Goal: Task Accomplishment & Management: Manage account settings

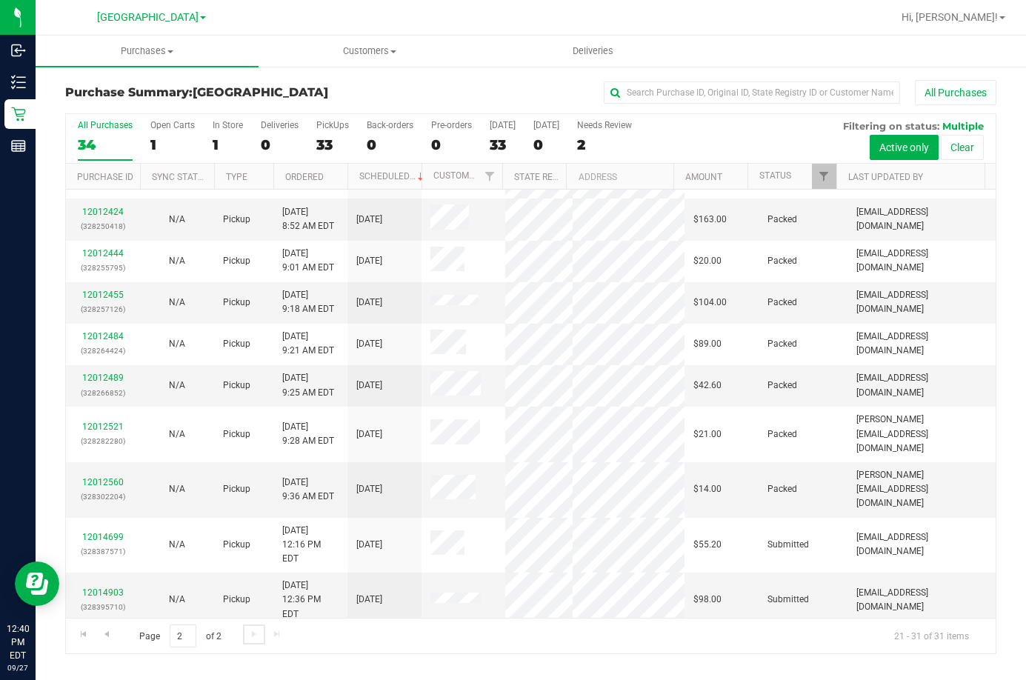
scroll to position [51, 0]
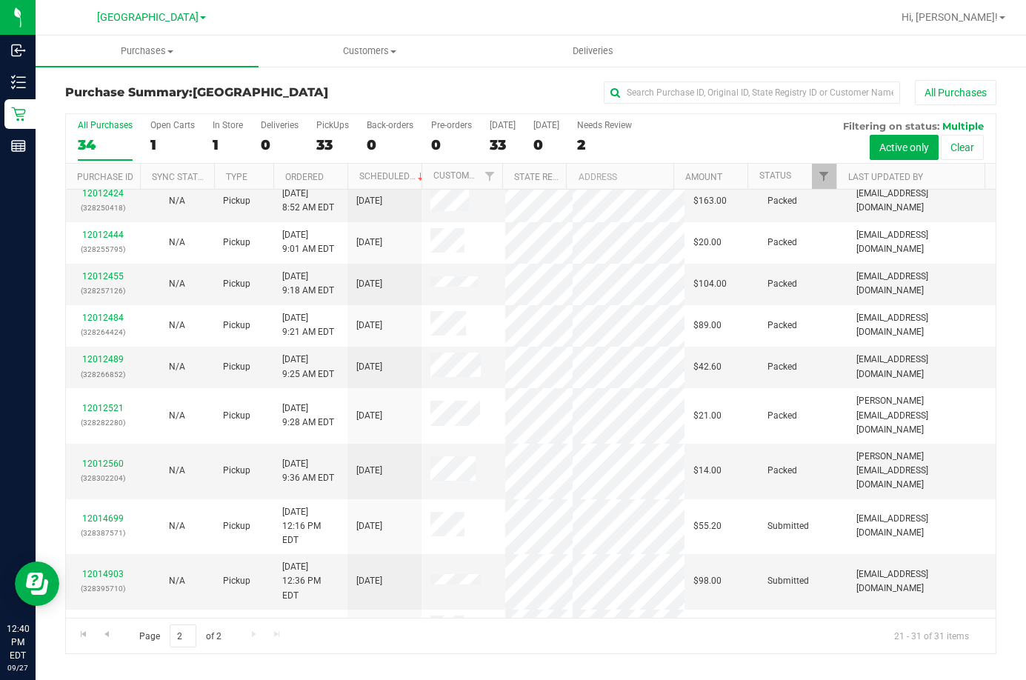
click at [409, 98] on div "All Purchases" at bounding box center [686, 92] width 621 height 25
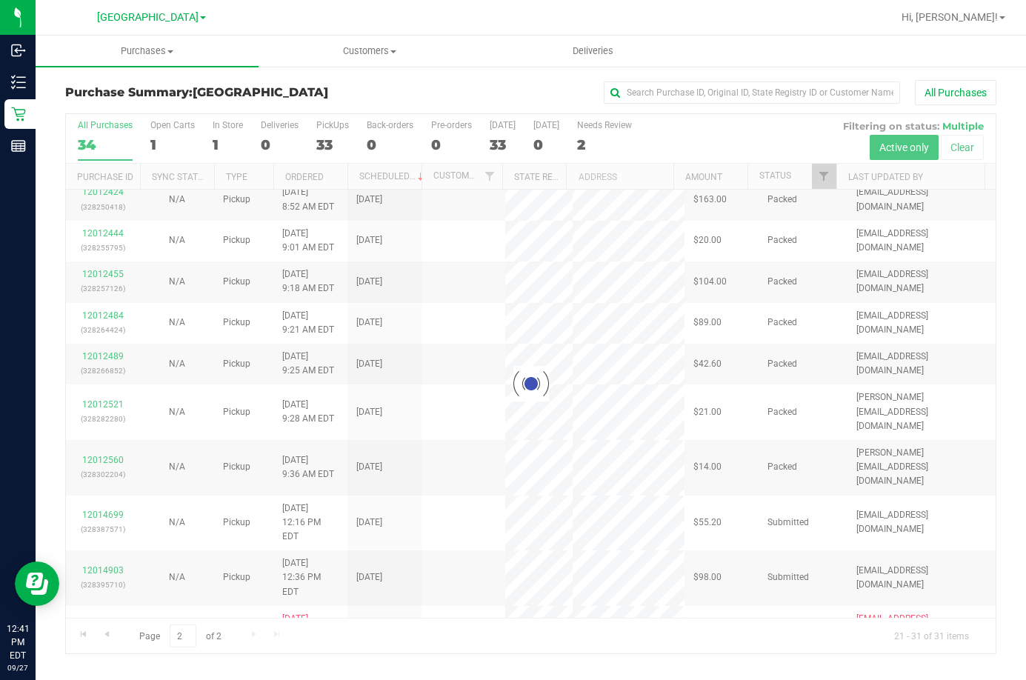
scroll to position [0, 0]
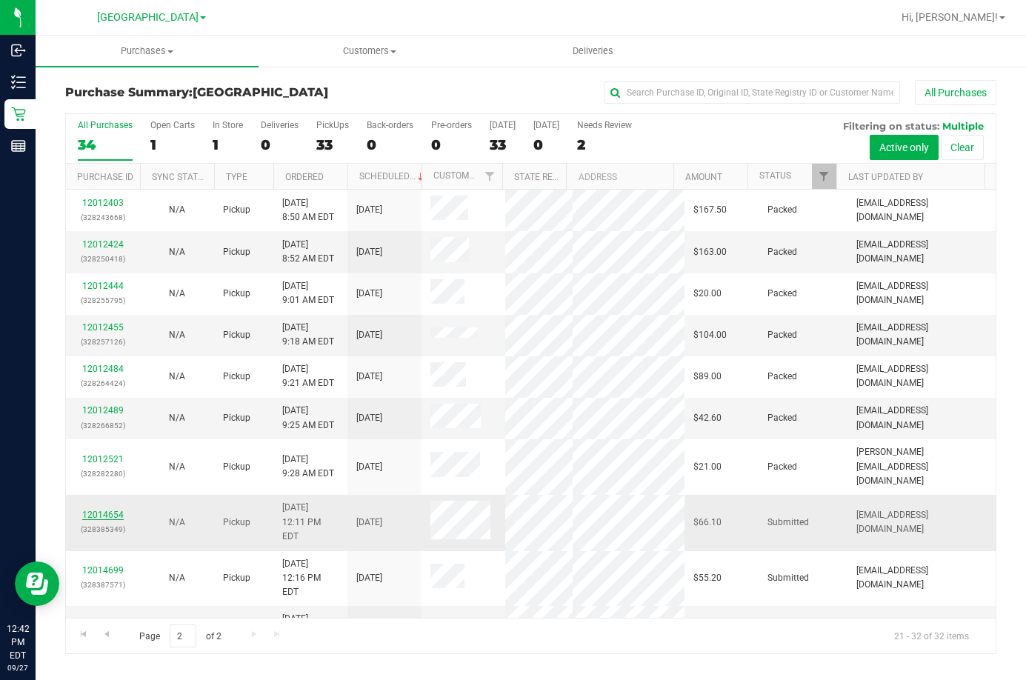
click at [87, 520] on link "12014654" at bounding box center [102, 515] width 41 height 10
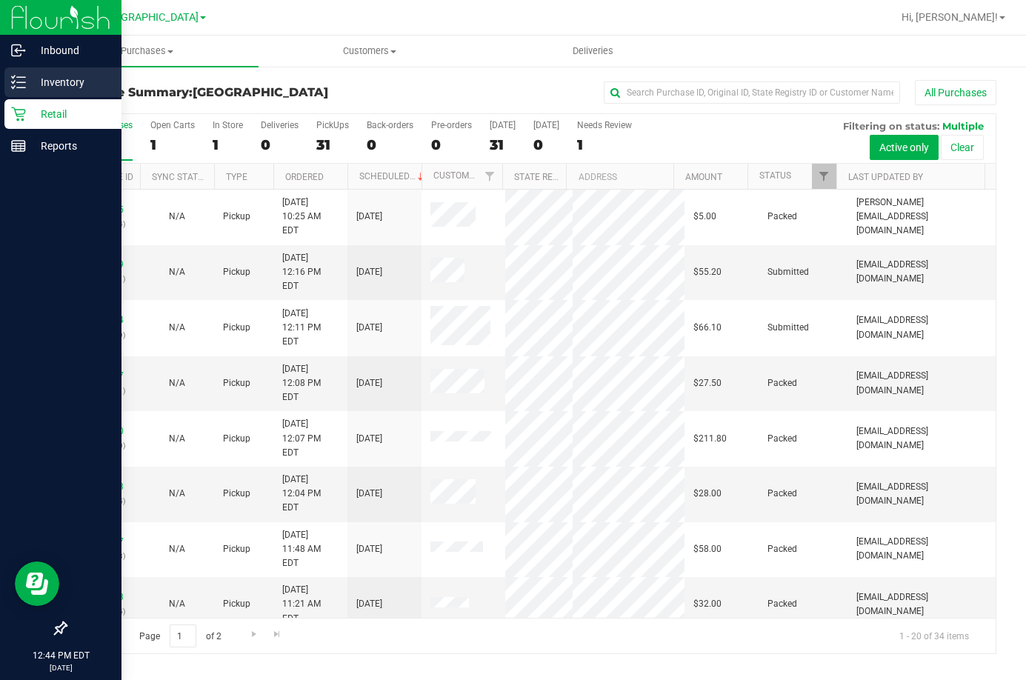
click at [79, 87] on p "Inventory" at bounding box center [70, 82] width 89 height 18
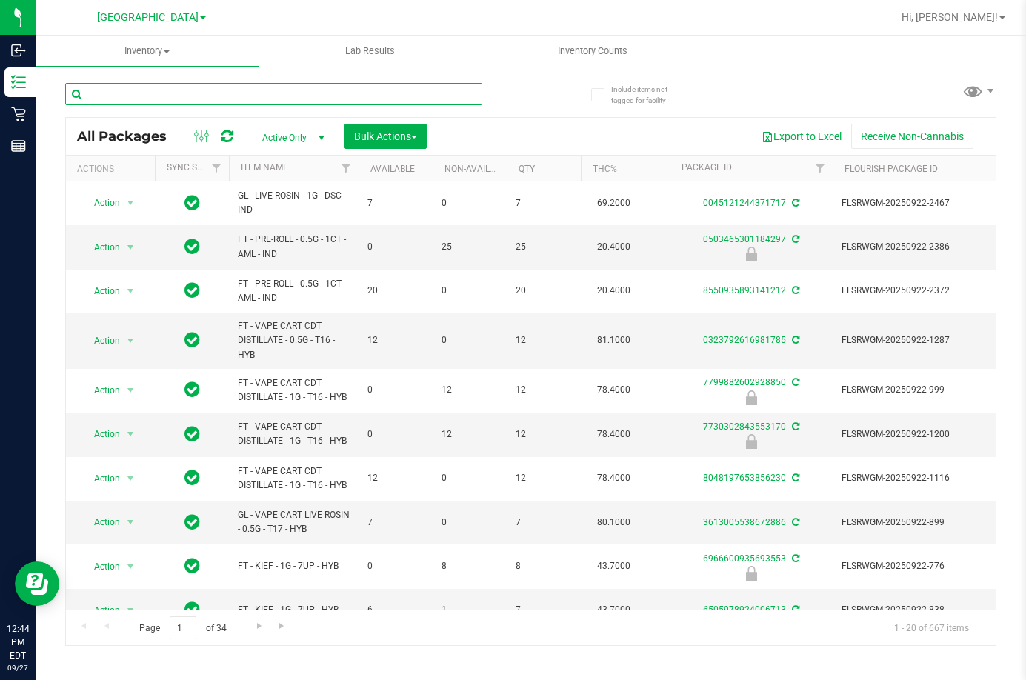
click at [220, 96] on input "text" at bounding box center [273, 94] width 417 height 22
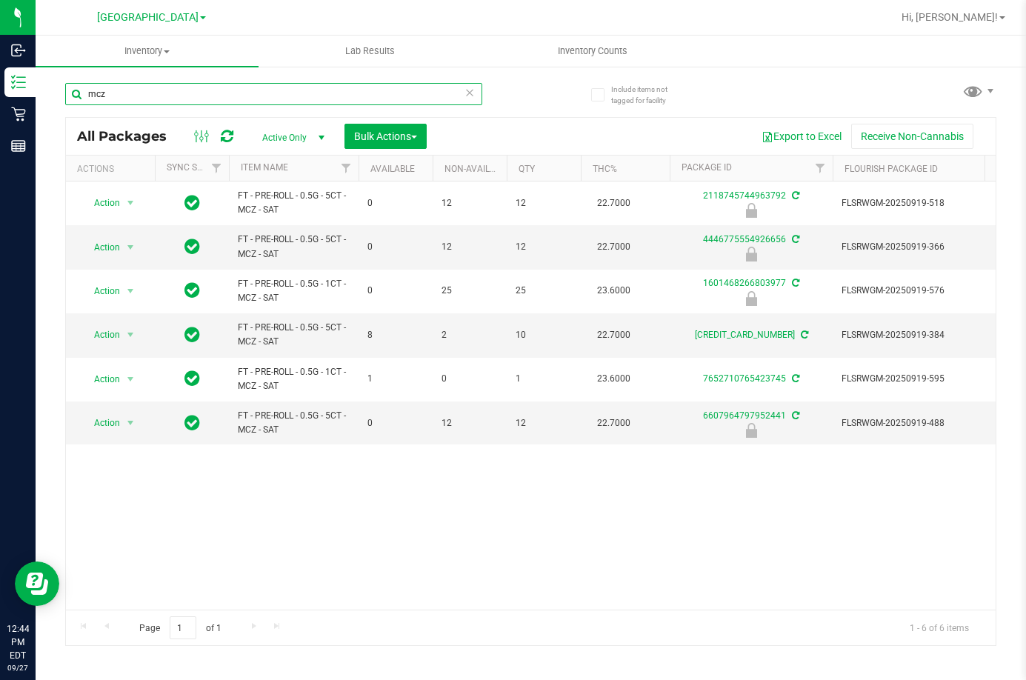
type input "mcz"
click at [496, 541] on div "Action Action Edit attributes Global inventory Locate package Package audit log…" at bounding box center [531, 395] width 930 height 428
click at [382, 559] on div "Action Action Edit attributes Global inventory Locate package Package audit log…" at bounding box center [531, 395] width 930 height 428
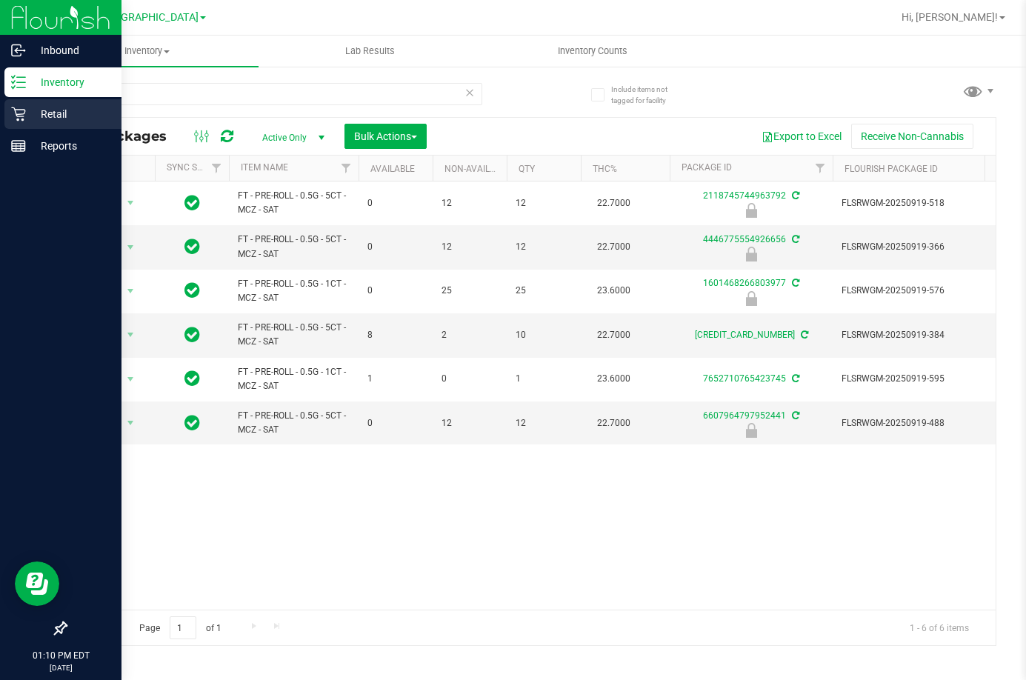
click at [41, 118] on p "Retail" at bounding box center [70, 114] width 89 height 18
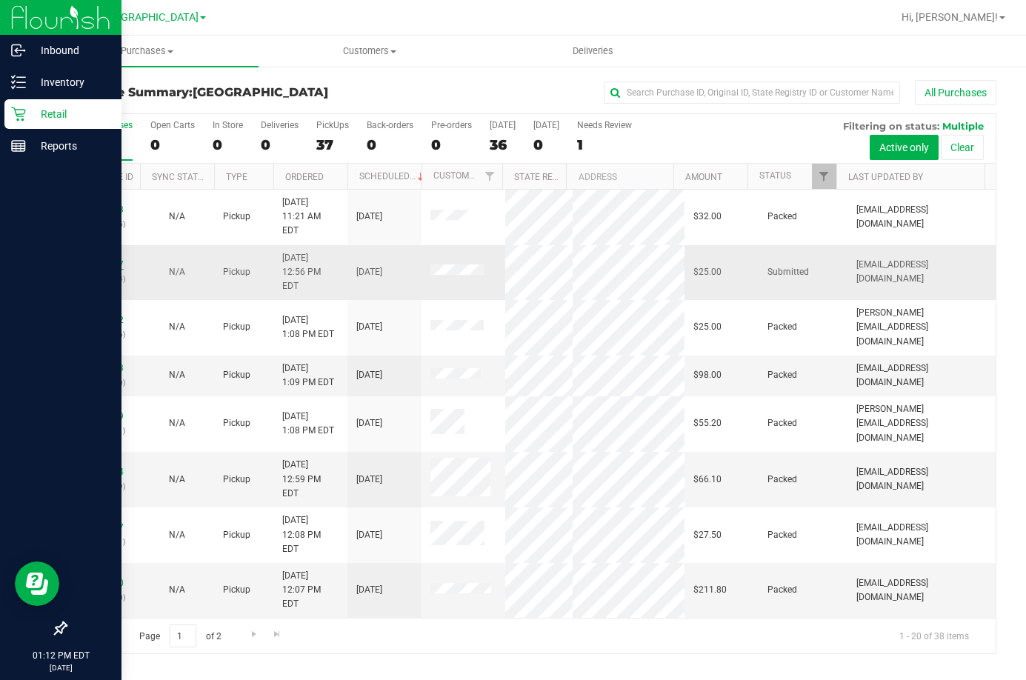
click at [88, 259] on link "12015087" at bounding box center [102, 264] width 41 height 10
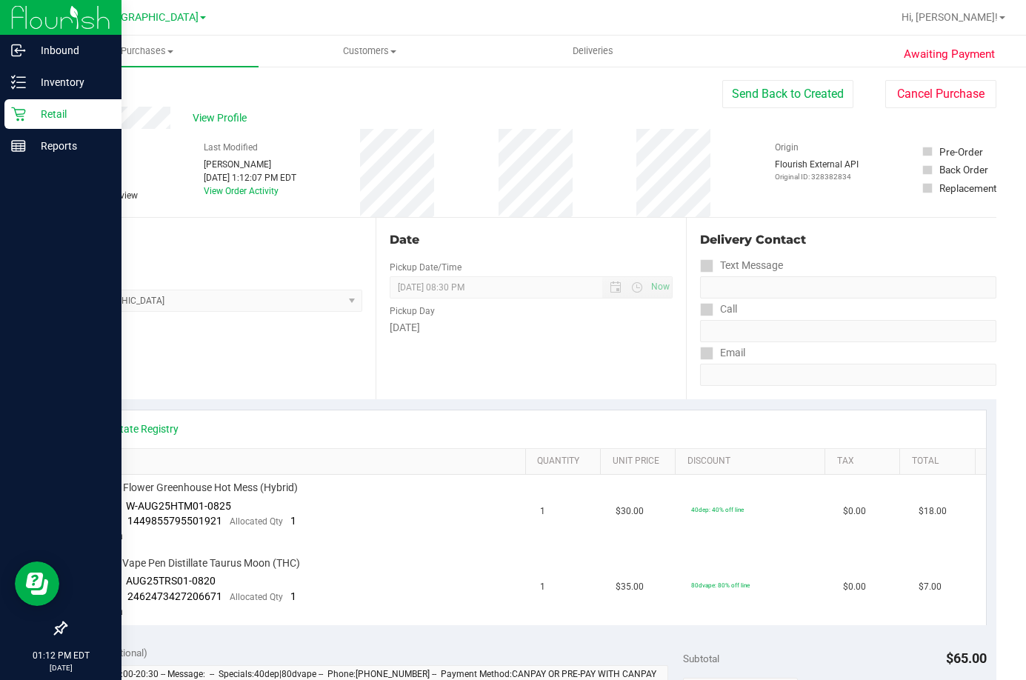
click at [65, 113] on p "Retail" at bounding box center [70, 114] width 89 height 18
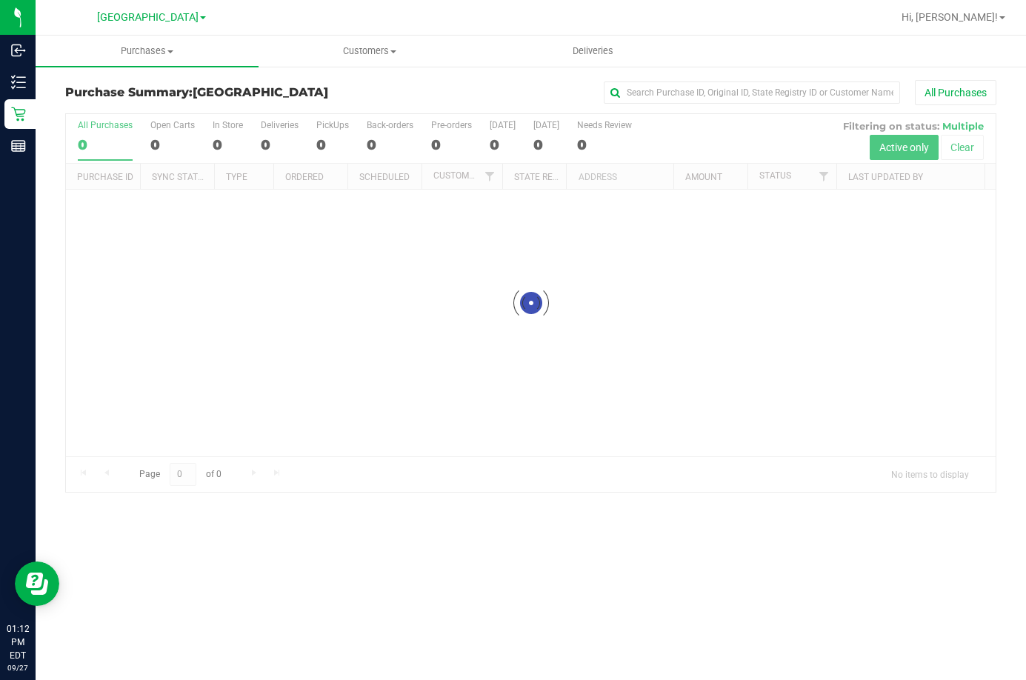
click at [406, 109] on div "Purchase Summary: Lakeland WC All Purchases" at bounding box center [530, 96] width 931 height 33
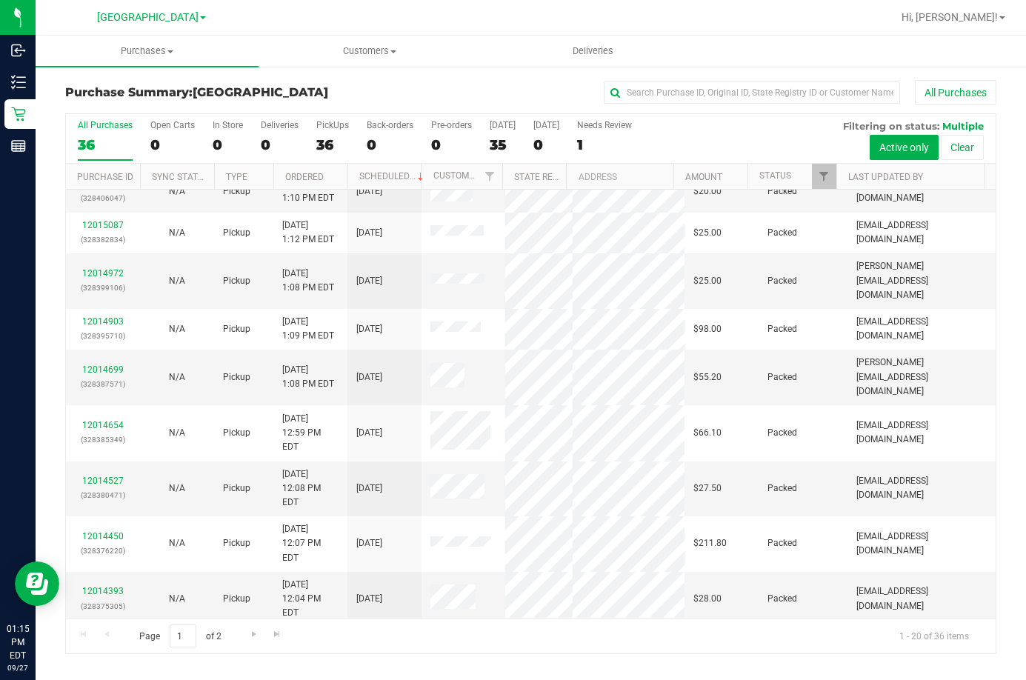
scroll to position [36, 0]
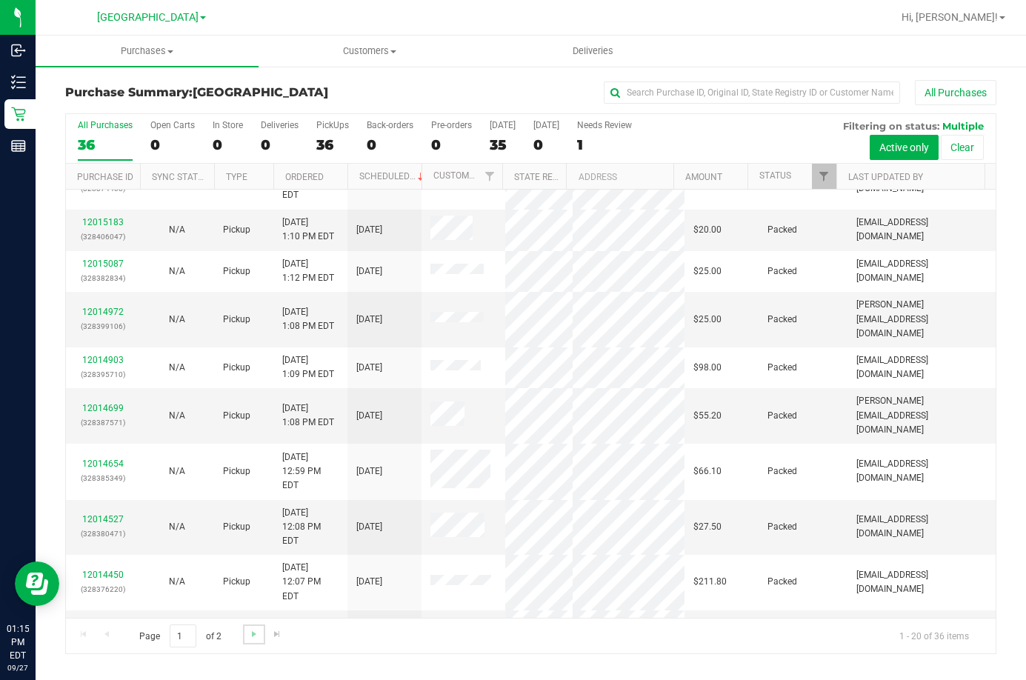
click at [263, 636] on link "Go to the next page" at bounding box center [253, 634] width 21 height 20
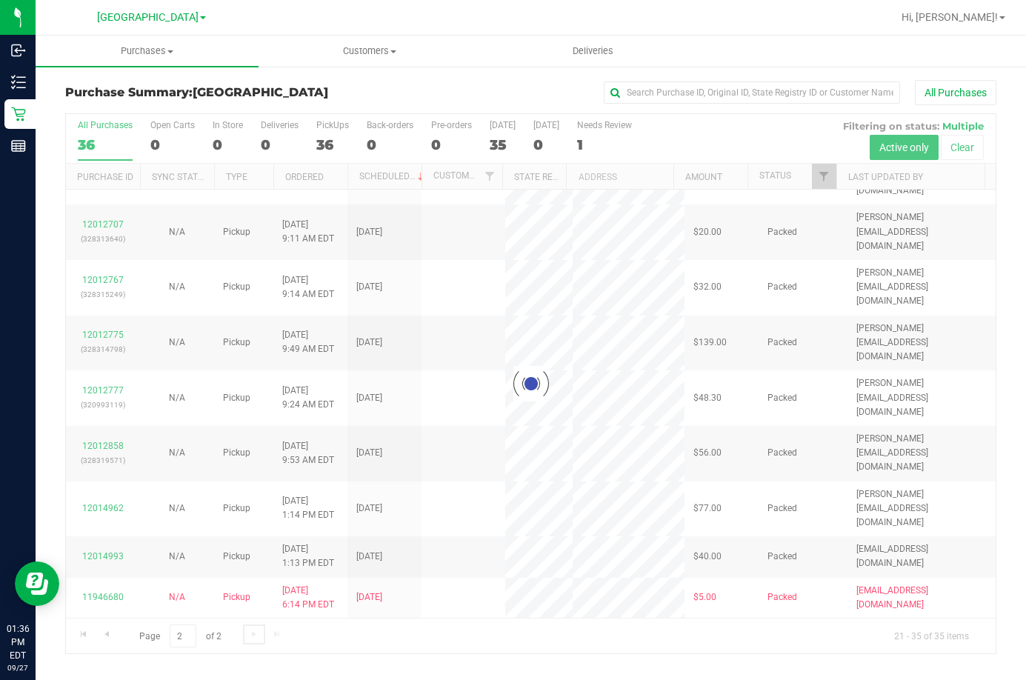
scroll to position [0, 0]
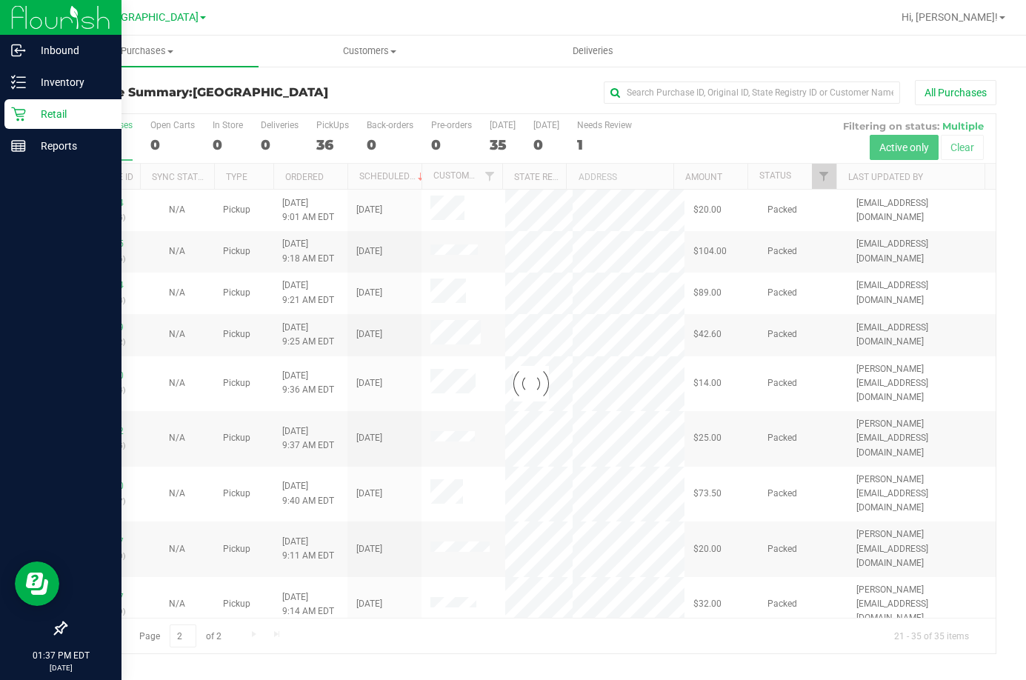
click at [28, 110] on p "Retail" at bounding box center [70, 114] width 89 height 18
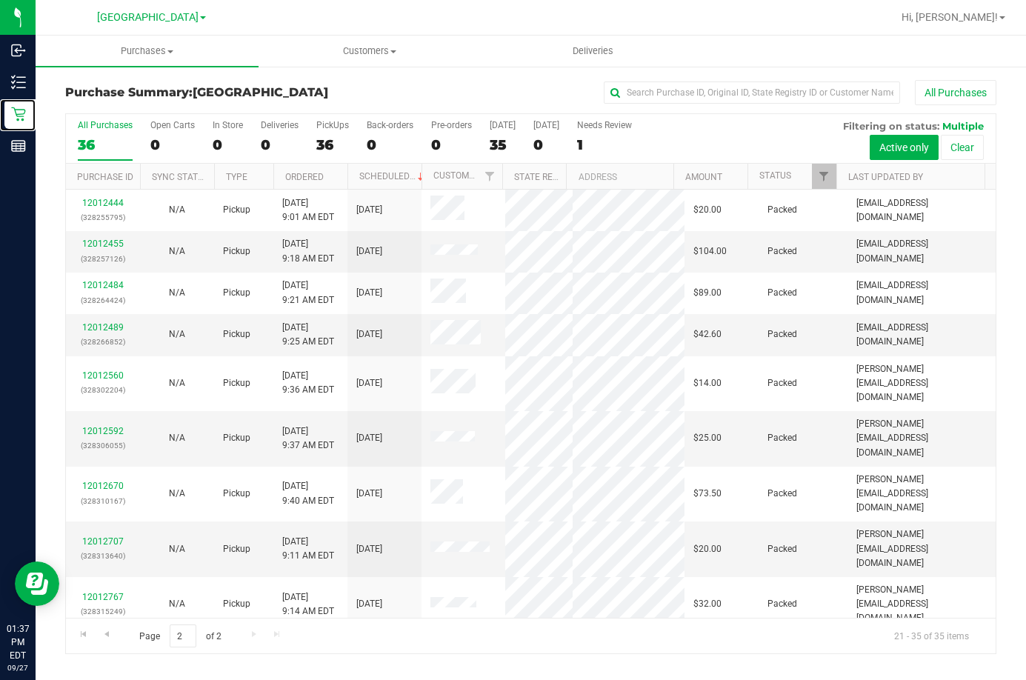
scroll to position [258, 0]
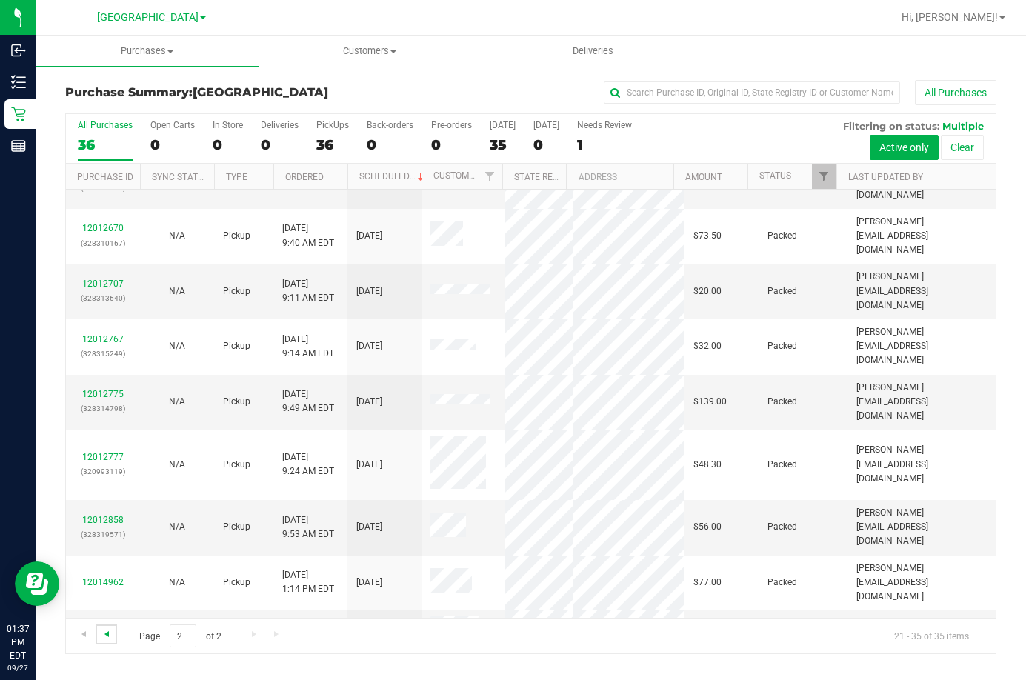
click at [107, 631] on span "Go to the previous page" at bounding box center [107, 634] width 12 height 12
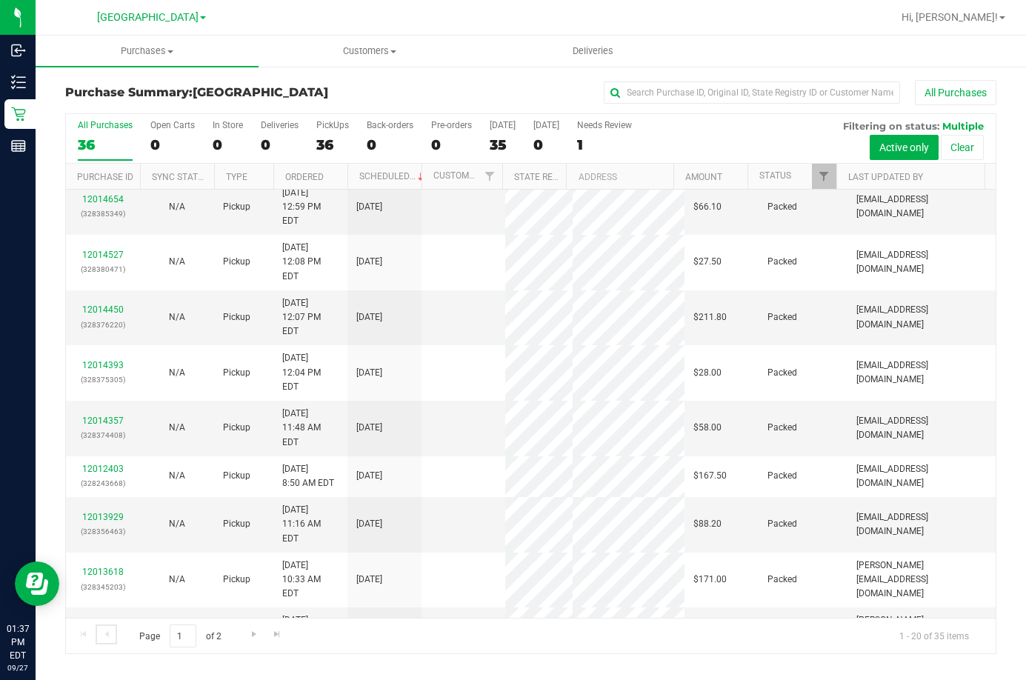
scroll to position [0, 0]
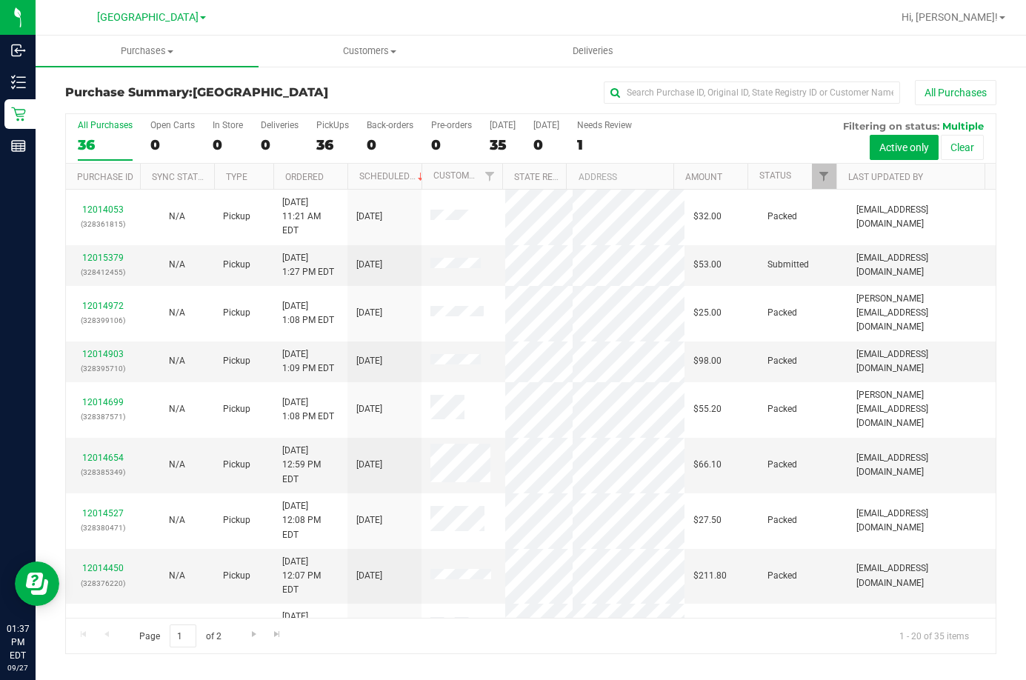
click at [563, 91] on div "All Purchases" at bounding box center [686, 92] width 621 height 25
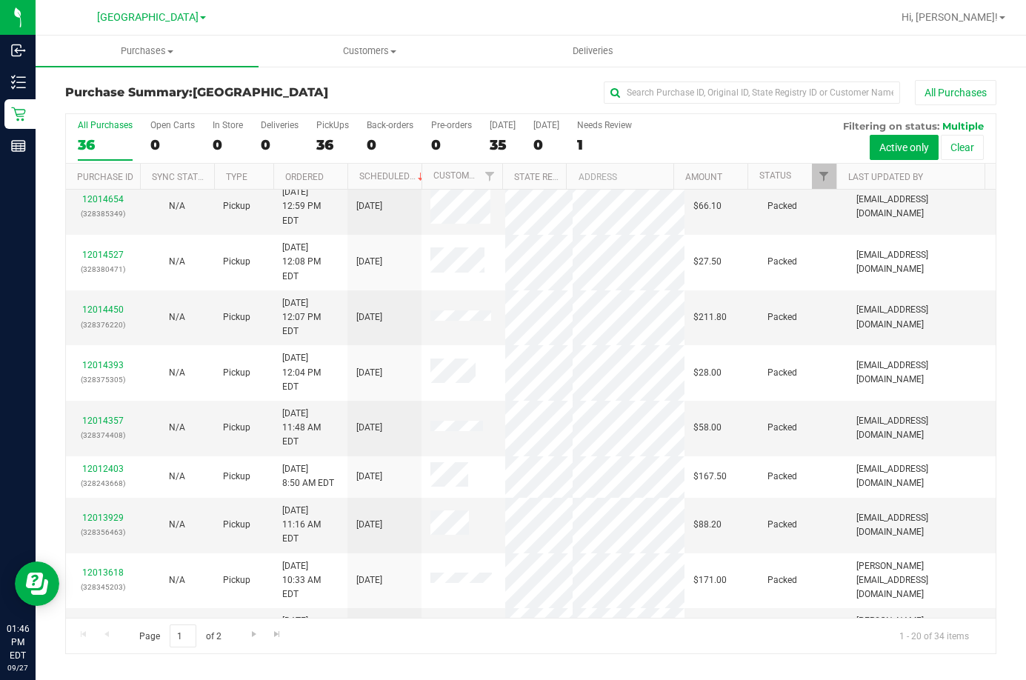
scroll to position [406, 0]
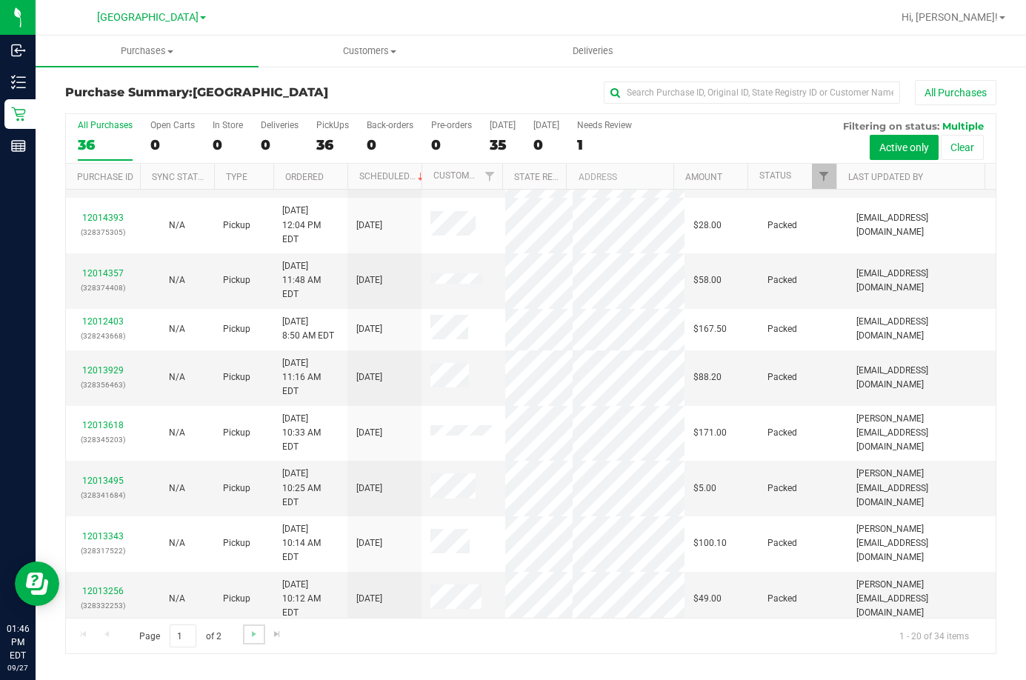
click at [243, 636] on link "Go to the next page" at bounding box center [253, 634] width 21 height 20
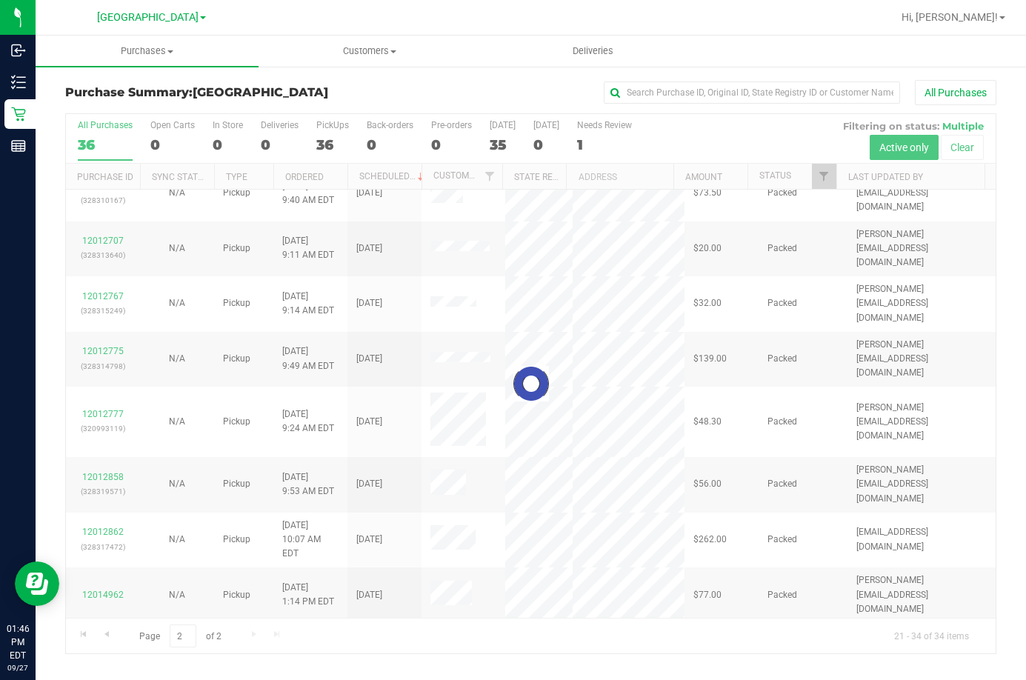
scroll to position [0, 0]
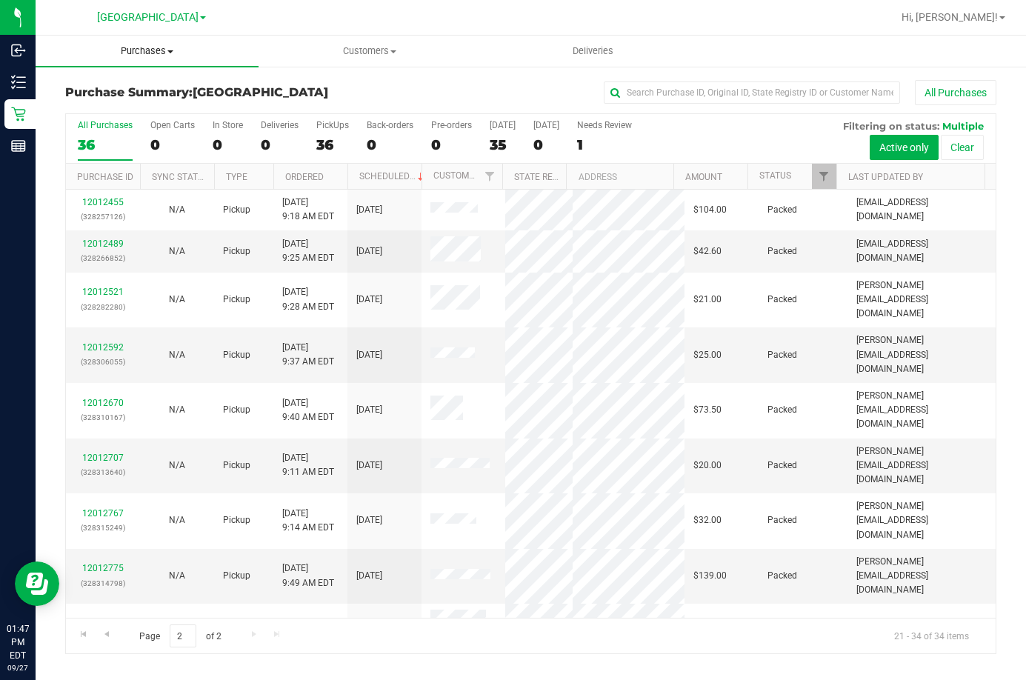
click at [66, 53] on span "Purchases" at bounding box center [147, 50] width 223 height 13
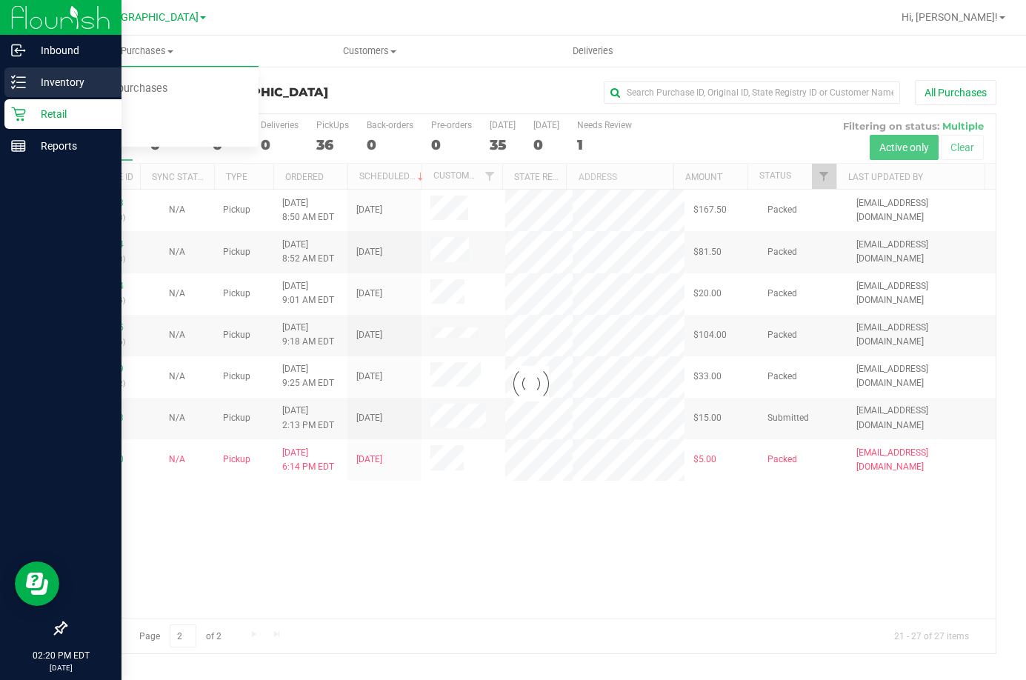
click at [41, 81] on p "Inventory" at bounding box center [70, 82] width 89 height 18
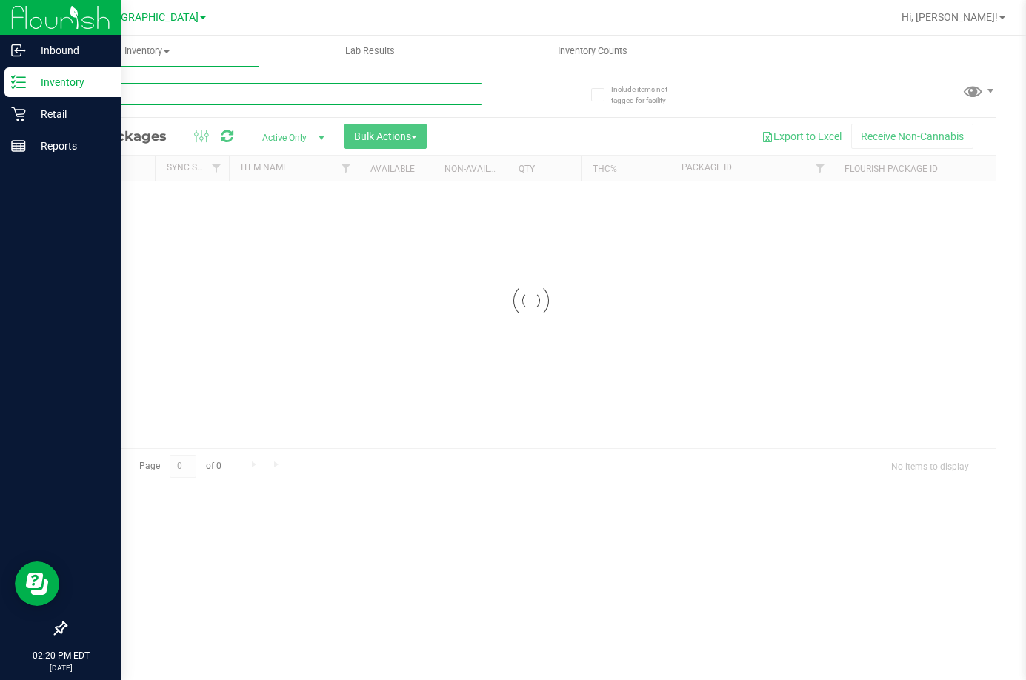
click at [181, 92] on input "text" at bounding box center [273, 94] width 417 height 22
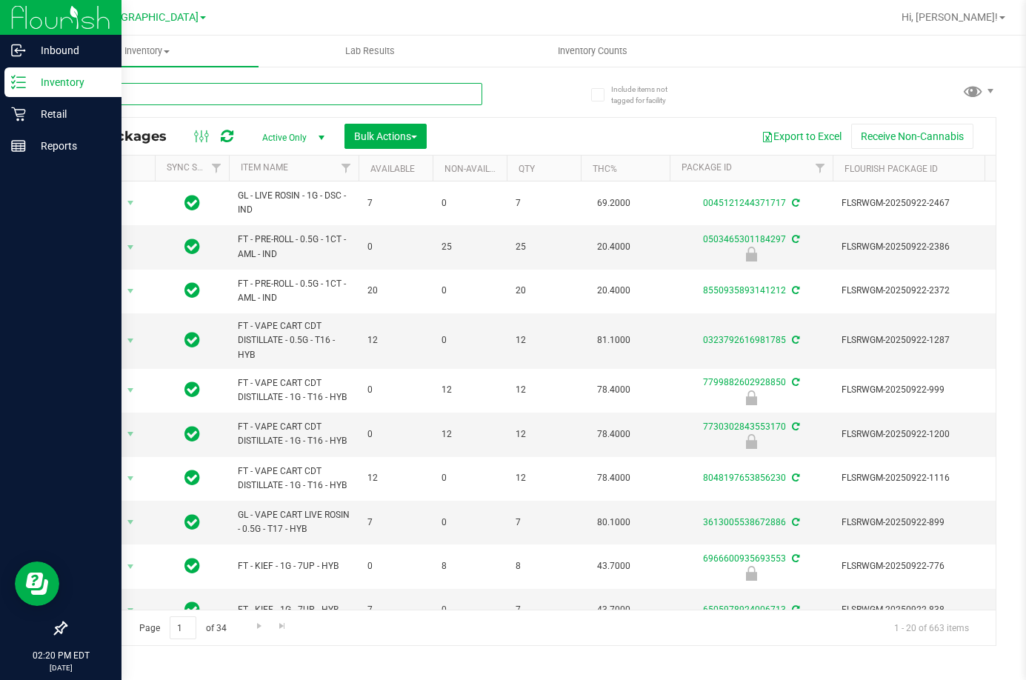
type input "R"
type input "RELIEF"
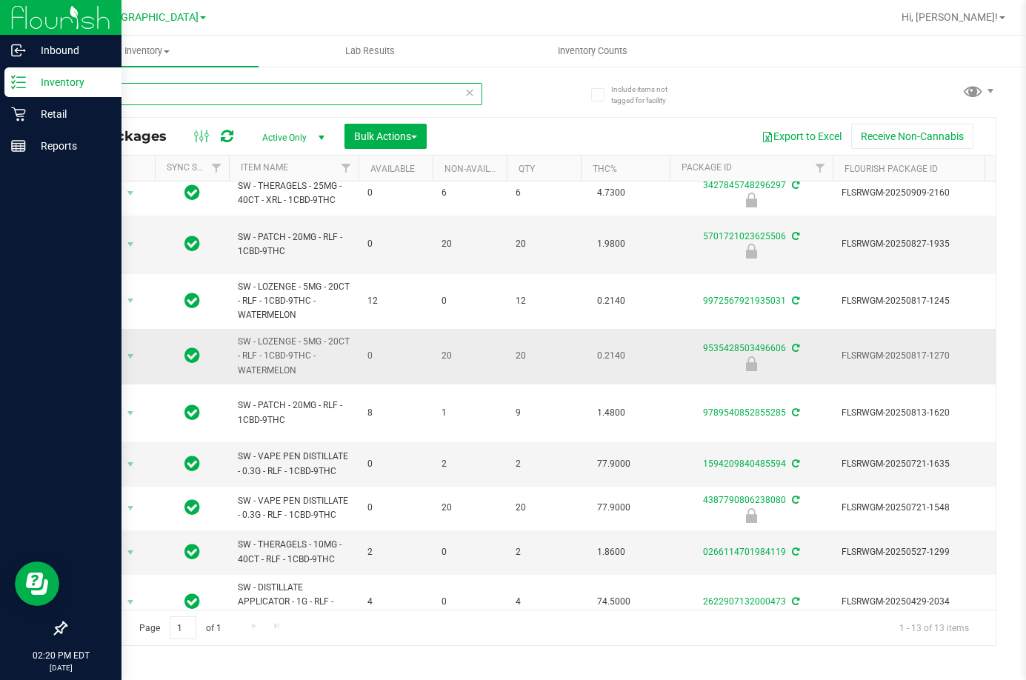
scroll to position [188, 0]
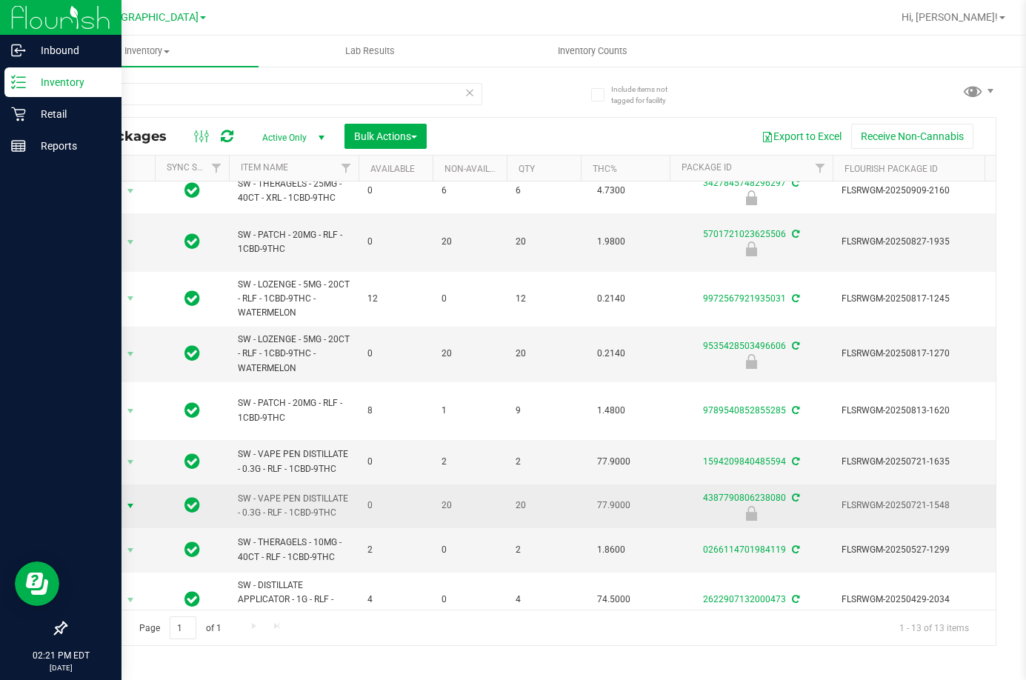
click at [104, 496] on span "Action" at bounding box center [101, 506] width 40 height 21
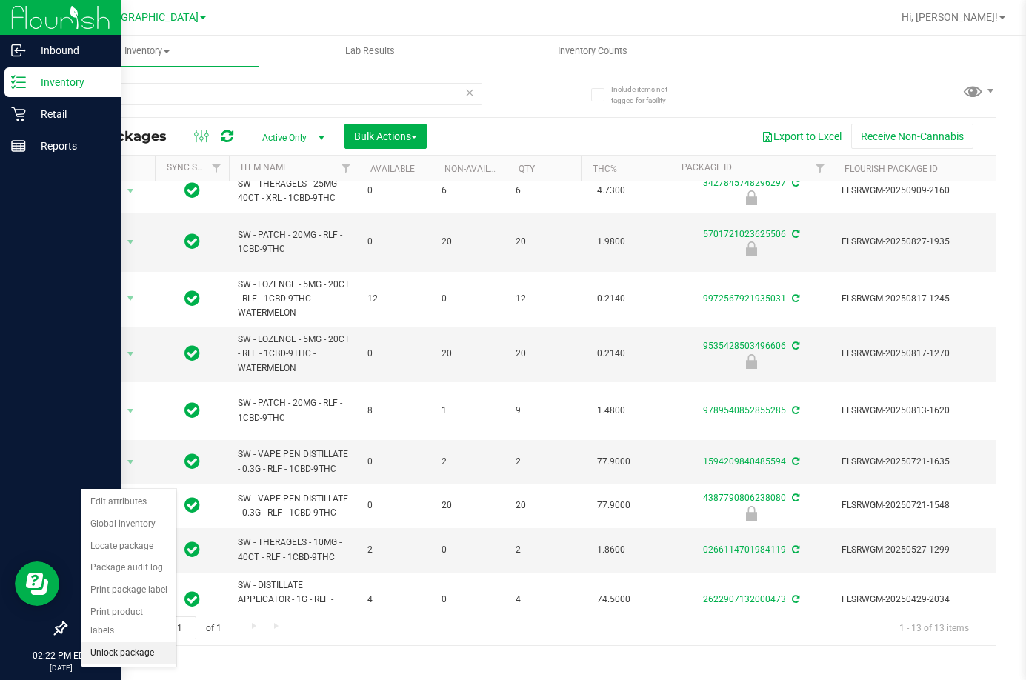
click at [147, 642] on li "Unlock package" at bounding box center [128, 653] width 95 height 22
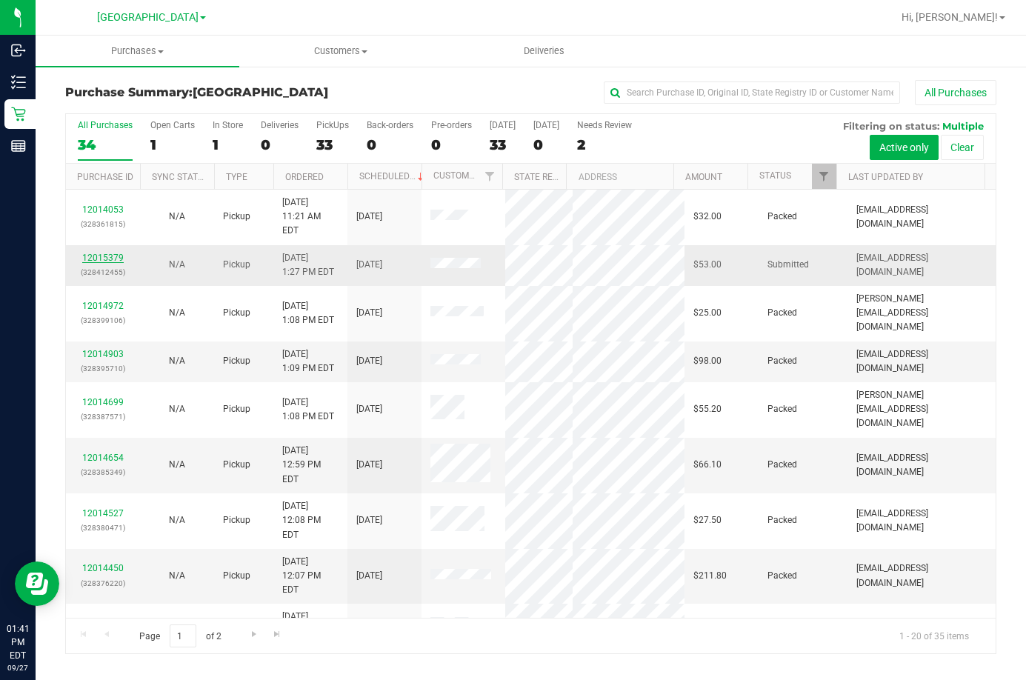
click at [96, 253] on link "12015379" at bounding box center [102, 258] width 41 height 10
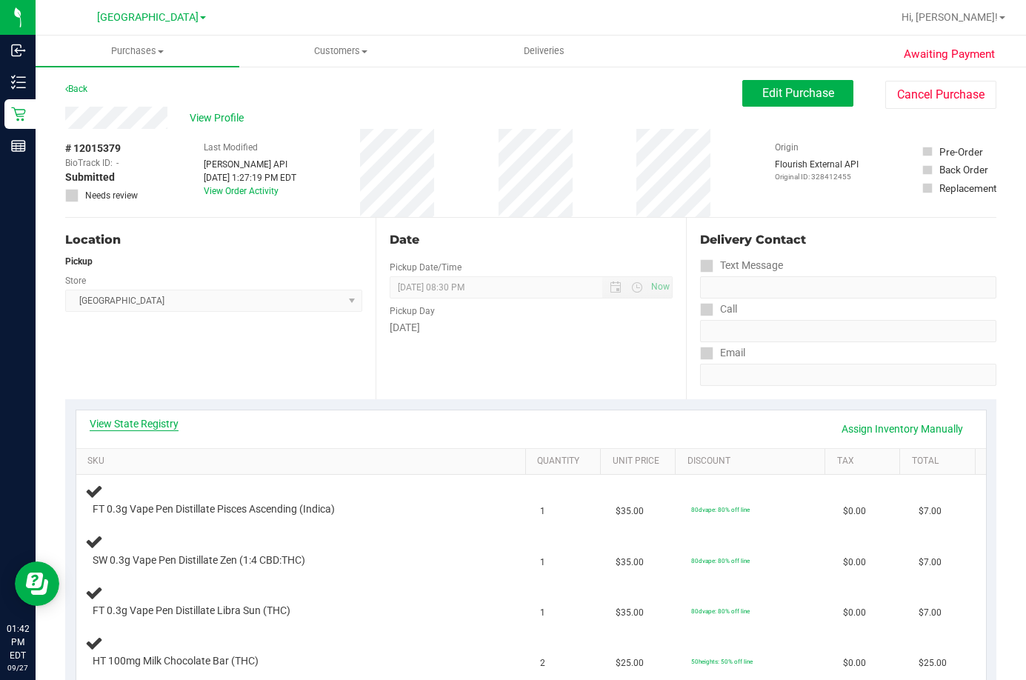
click at [147, 418] on link "View State Registry" at bounding box center [134, 423] width 89 height 15
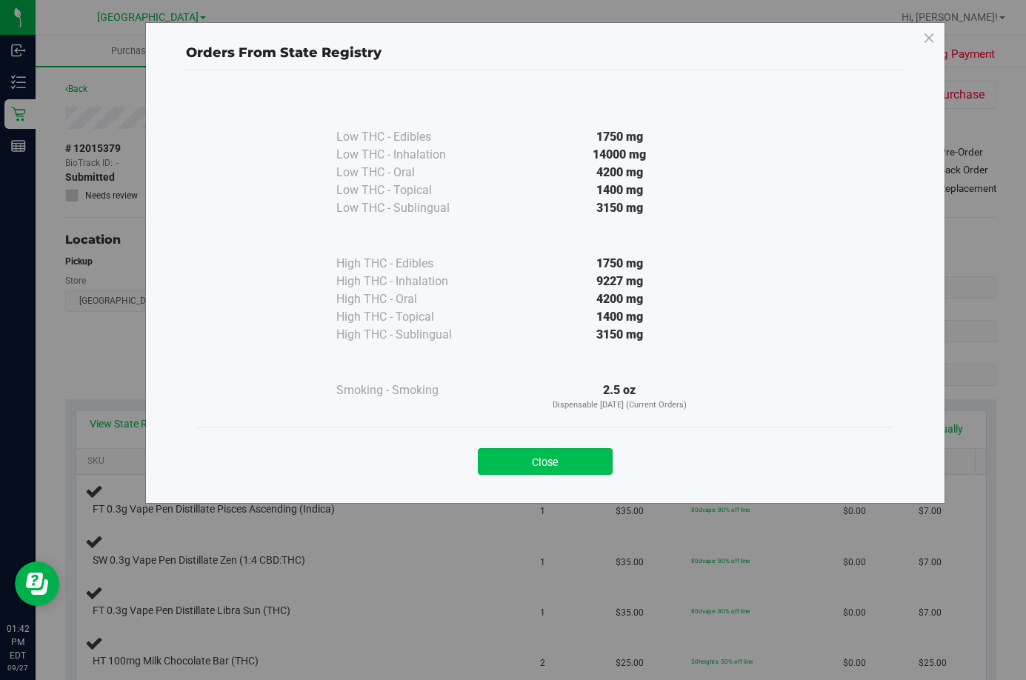
click at [562, 473] on button "Close" at bounding box center [545, 461] width 135 height 27
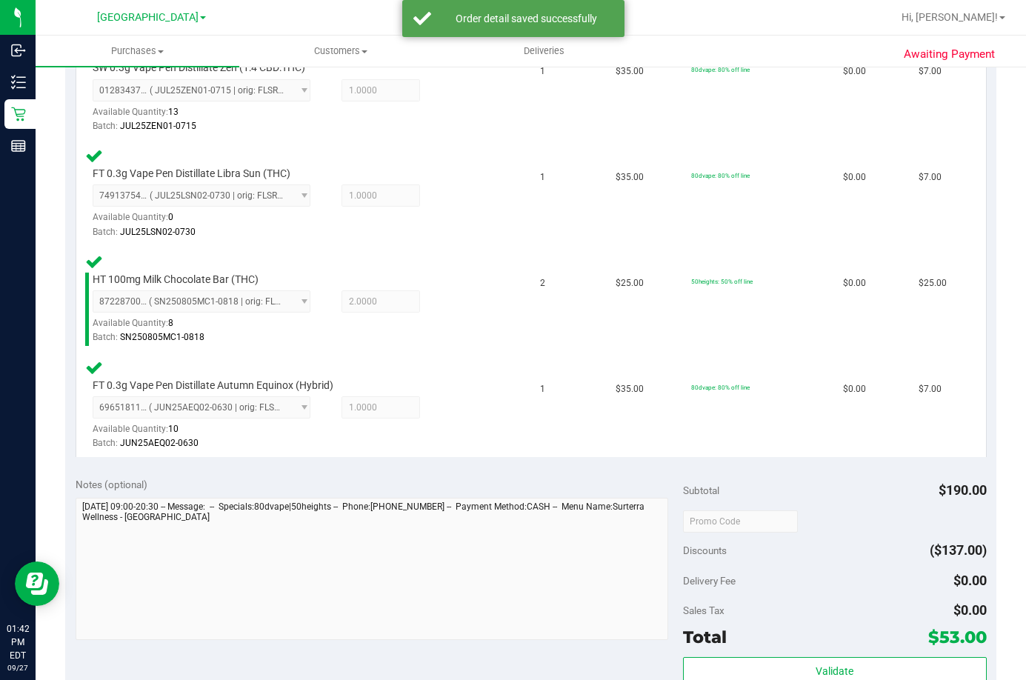
scroll to position [741, 0]
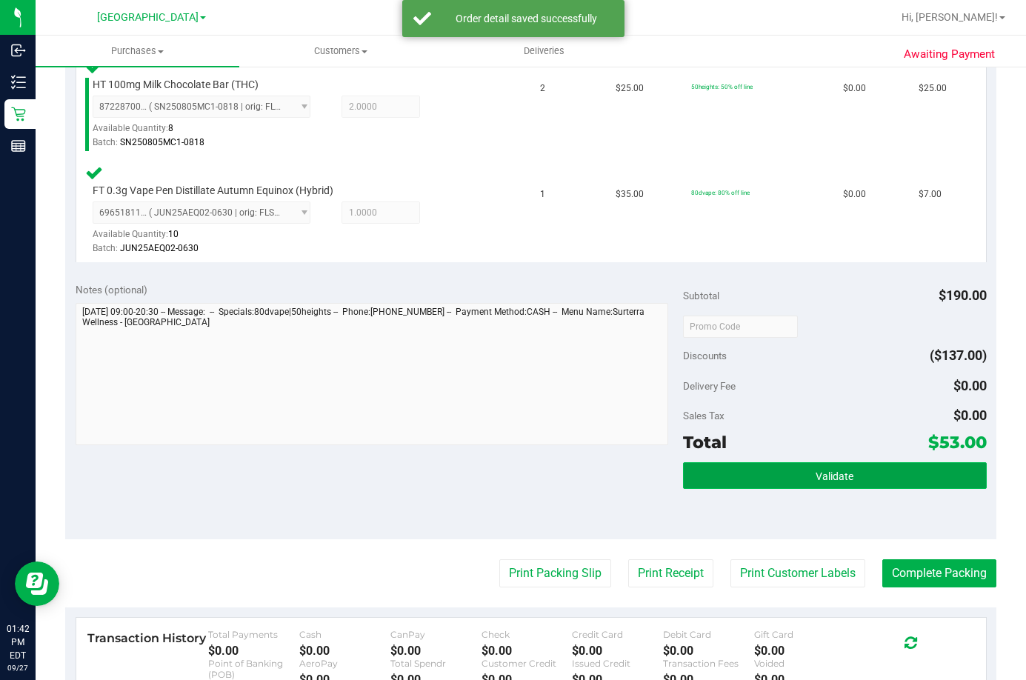
click at [842, 479] on span "Validate" at bounding box center [835, 476] width 38 height 12
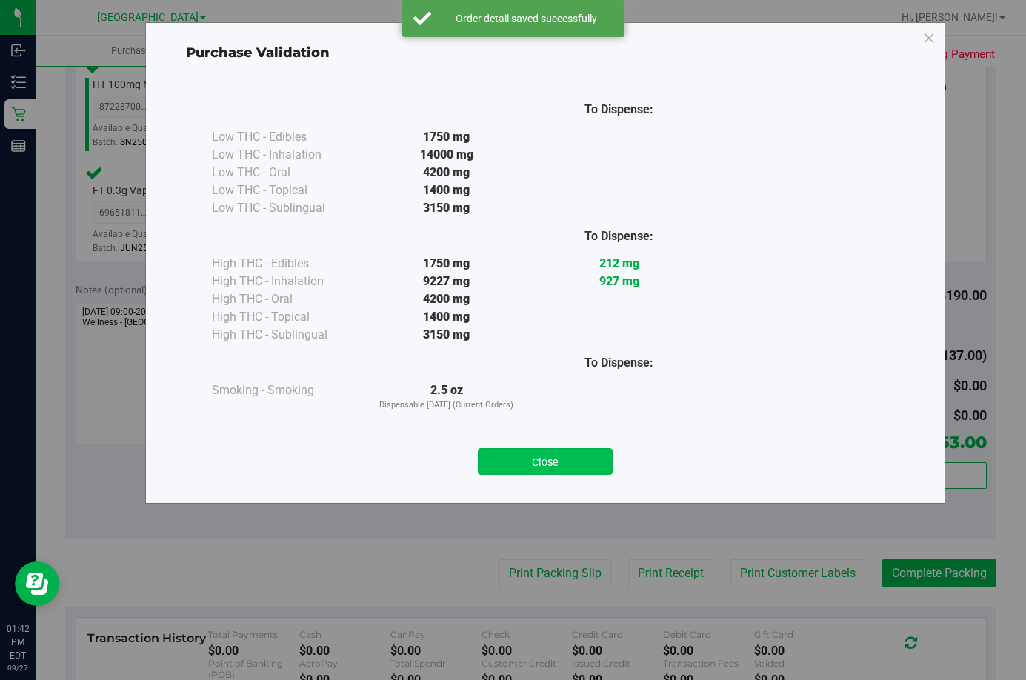
click at [524, 458] on button "Close" at bounding box center [545, 461] width 135 height 27
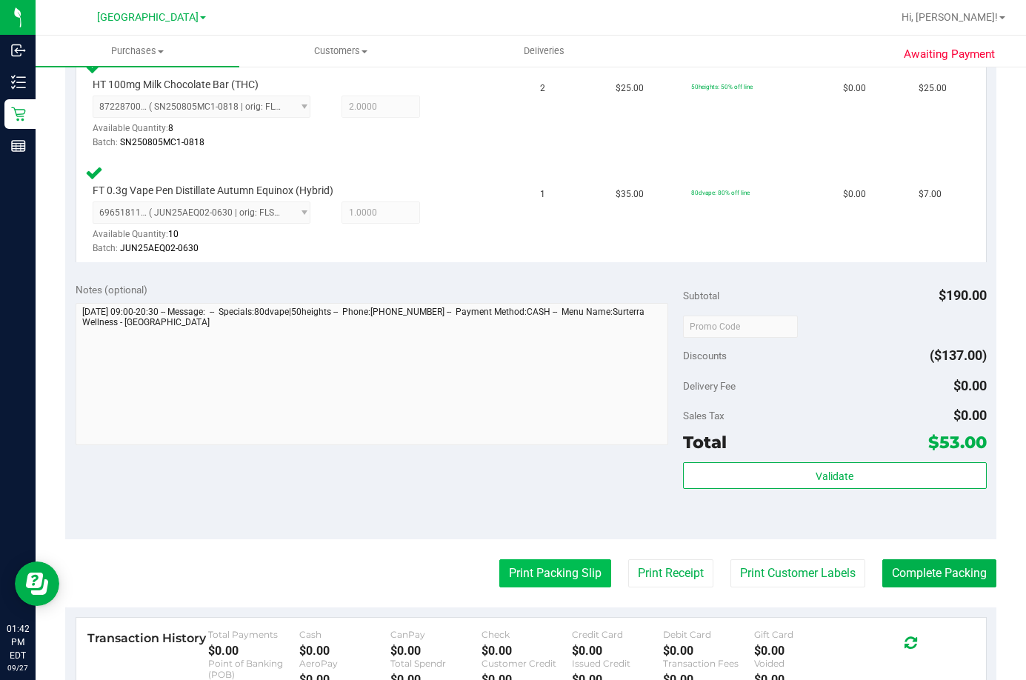
click at [558, 563] on button "Print Packing Slip" at bounding box center [555, 573] width 112 height 28
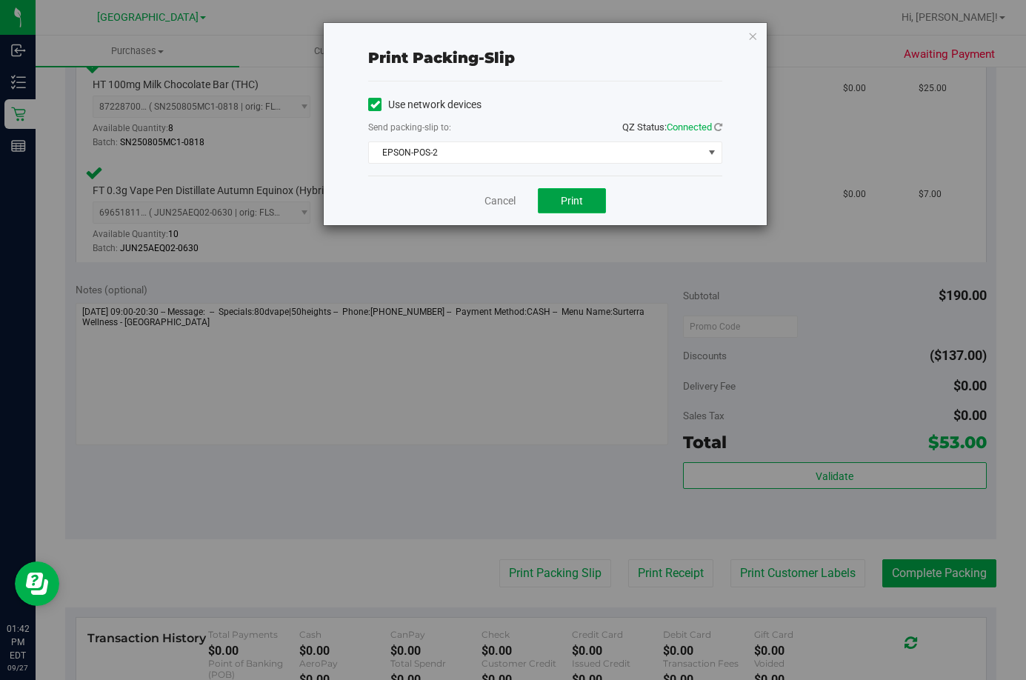
click at [593, 211] on button "Print" at bounding box center [572, 200] width 68 height 25
click at [505, 199] on link "Cancel" at bounding box center [499, 201] width 31 height 16
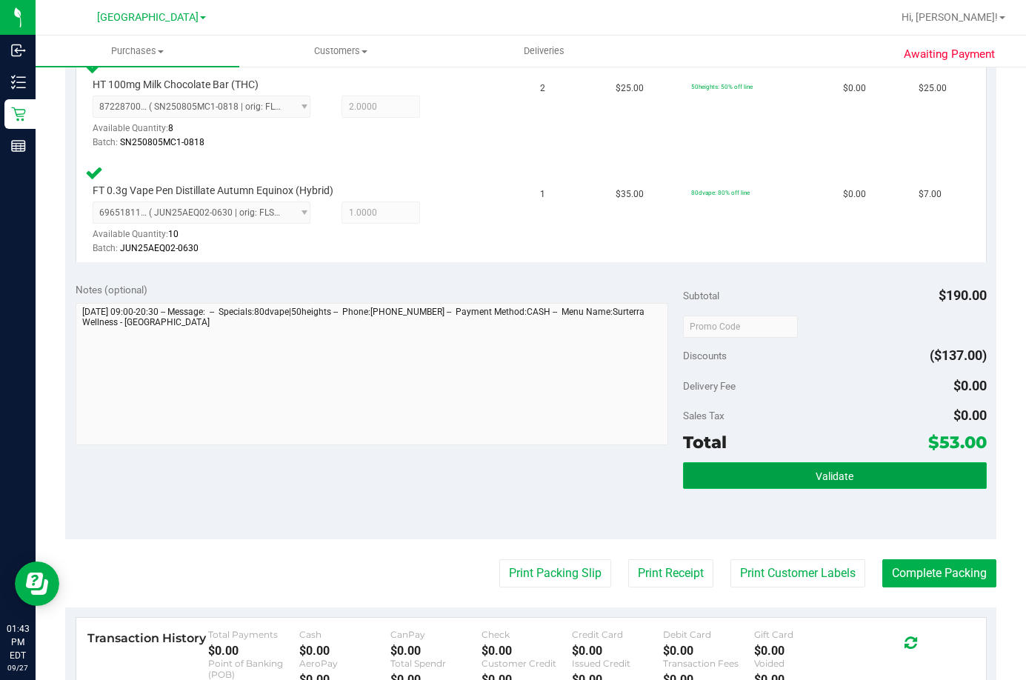
click at [880, 485] on button "Validate" at bounding box center [835, 475] width 304 height 27
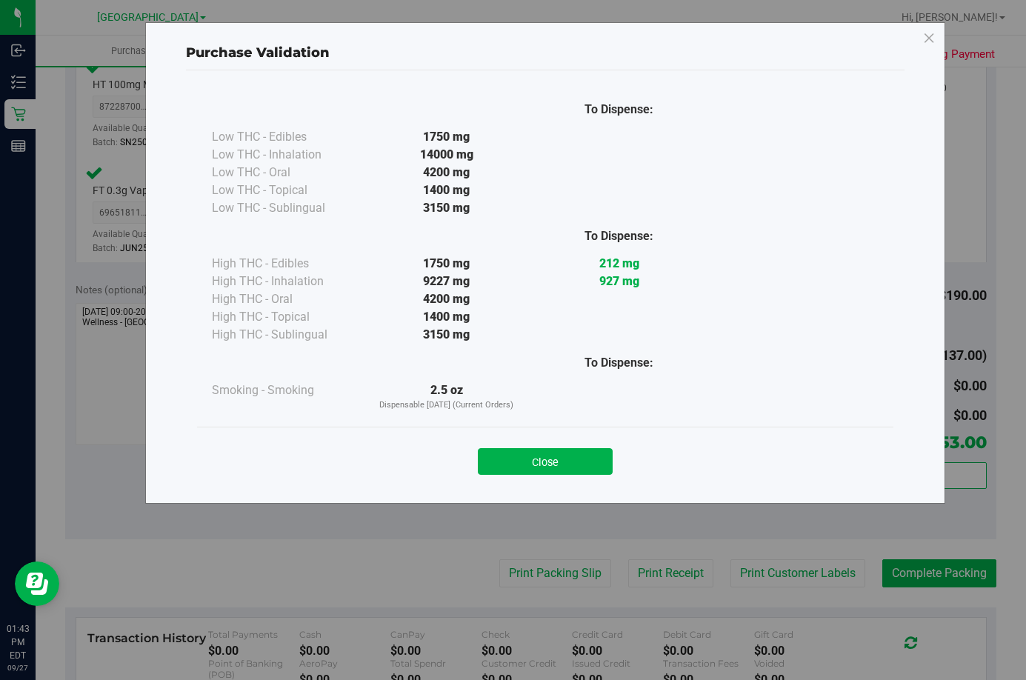
click at [535, 431] on div "Close" at bounding box center [545, 457] width 696 height 60
click at [543, 464] on button "Close" at bounding box center [545, 461] width 135 height 27
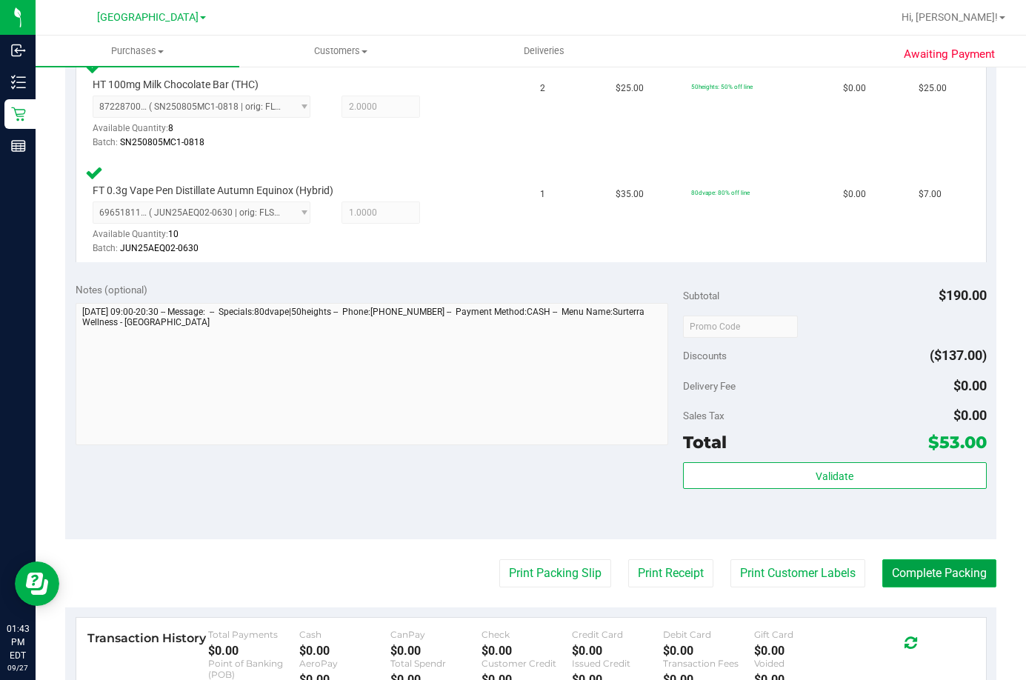
click at [936, 566] on button "Complete Packing" at bounding box center [939, 573] width 114 height 28
